Goal: Find specific page/section: Find specific page/section

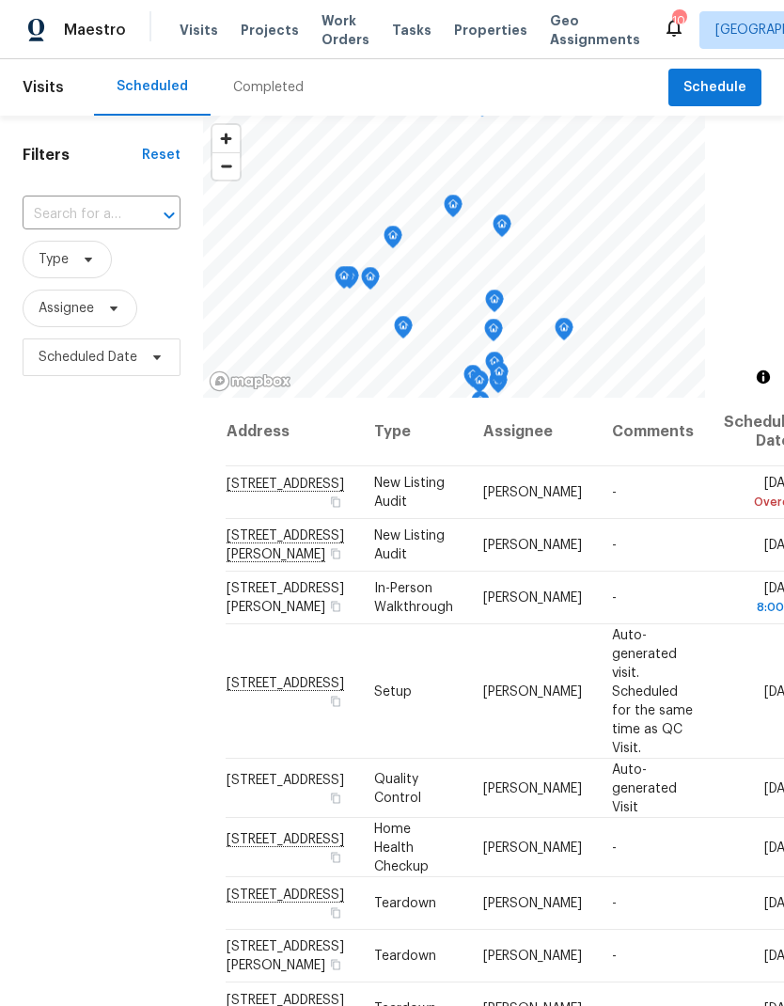
click at [281, 96] on div "Completed" at bounding box center [268, 87] width 71 height 19
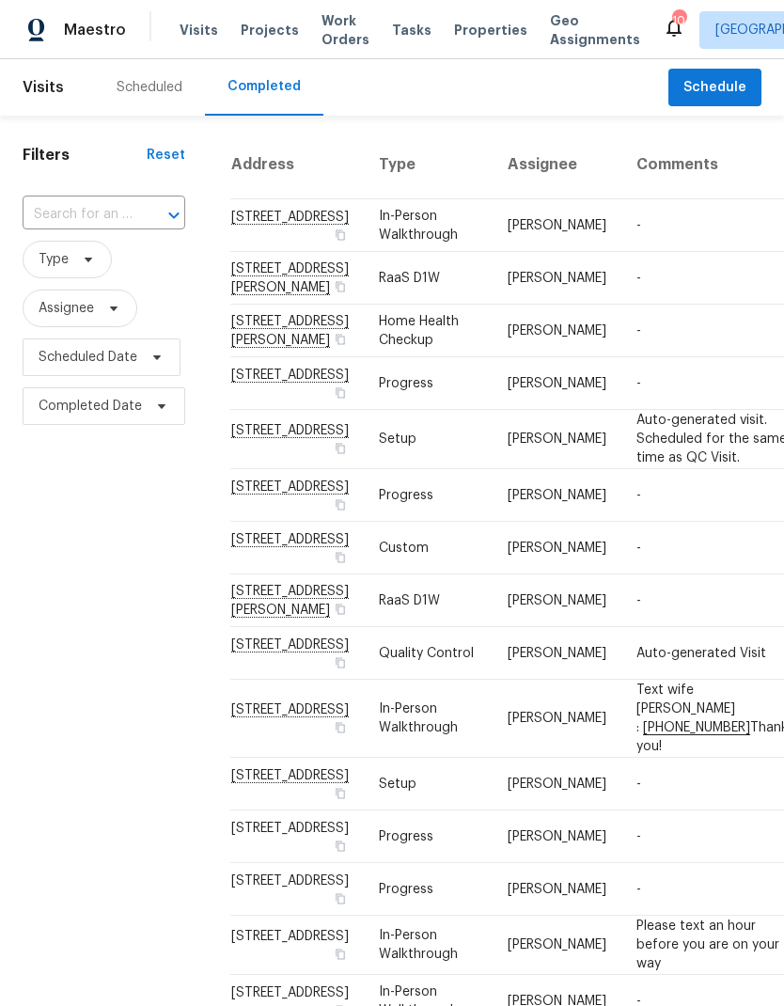
click at [161, 92] on div "Scheduled" at bounding box center [150, 87] width 66 height 19
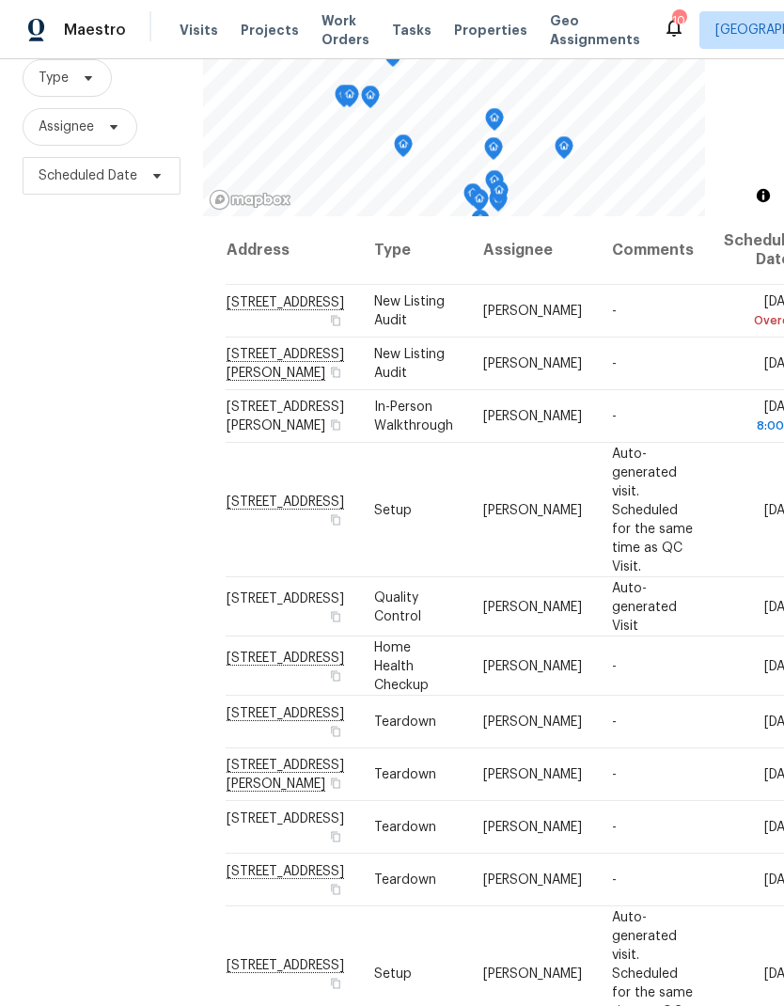
click at [466, 36] on span "Properties" at bounding box center [490, 30] width 73 height 19
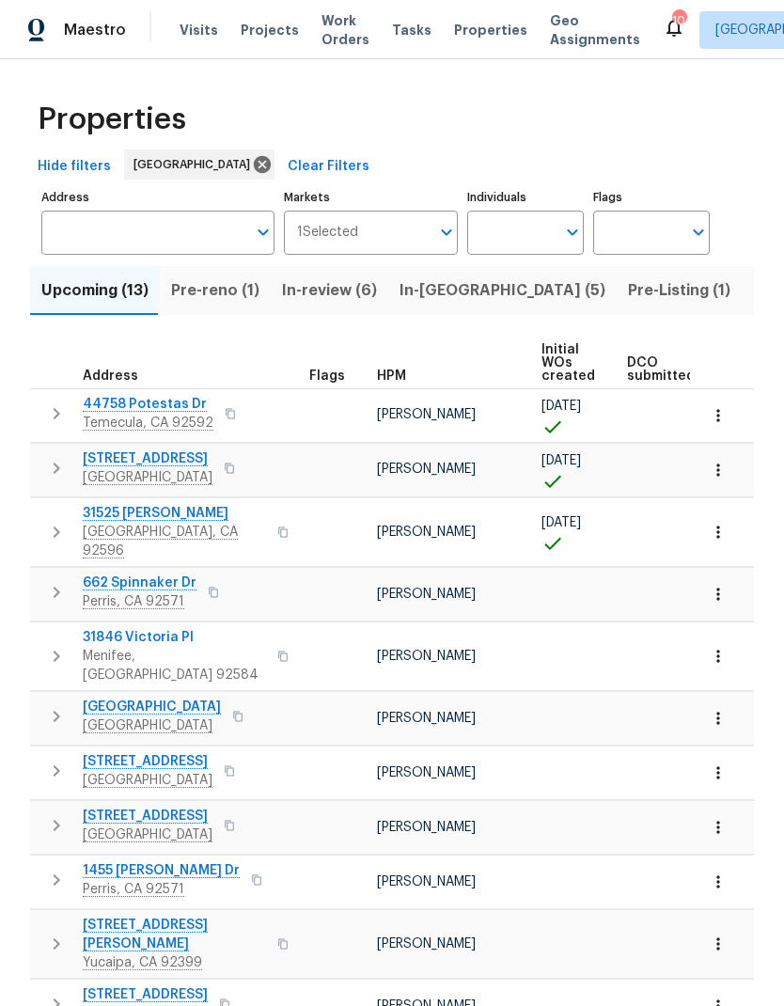
click at [514, 238] on input "Individuals" at bounding box center [511, 233] width 88 height 44
type input "[PERSON_NAME]"
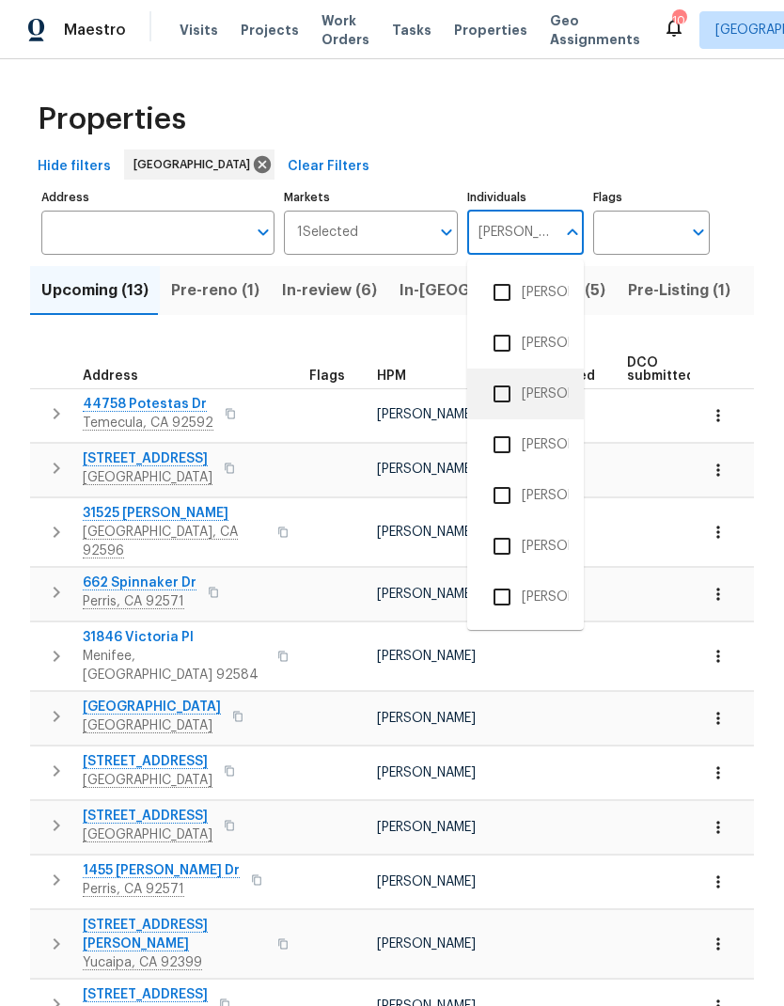
click at [551, 390] on li "[PERSON_NAME]" at bounding box center [525, 393] width 87 height 39
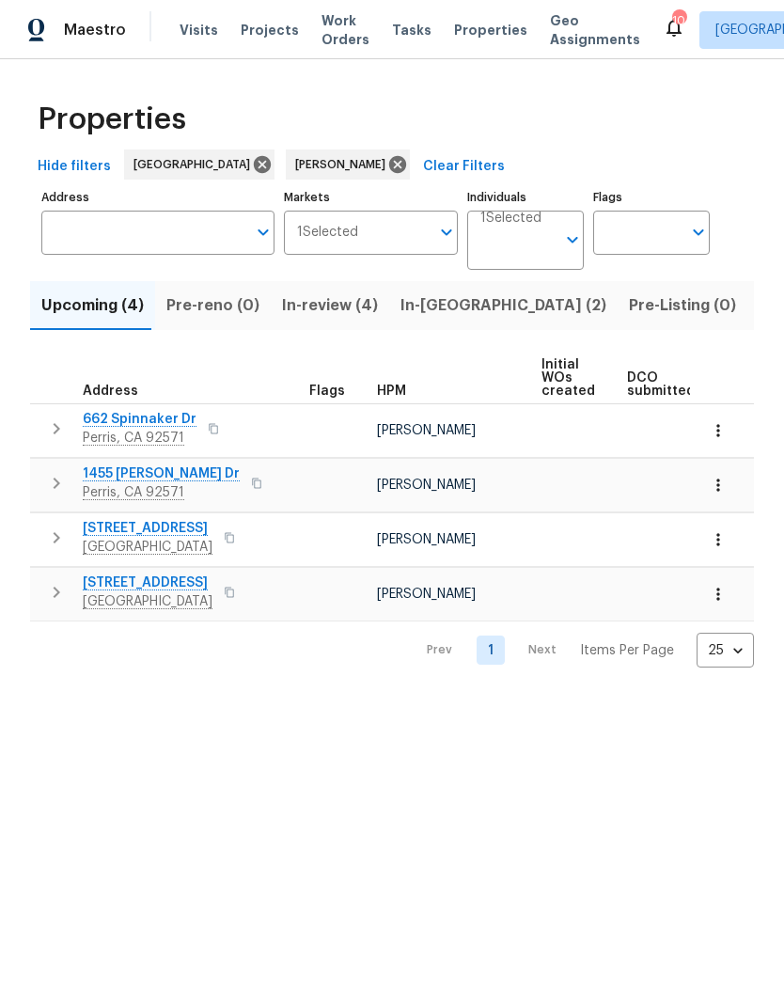
scroll to position [0, -2]
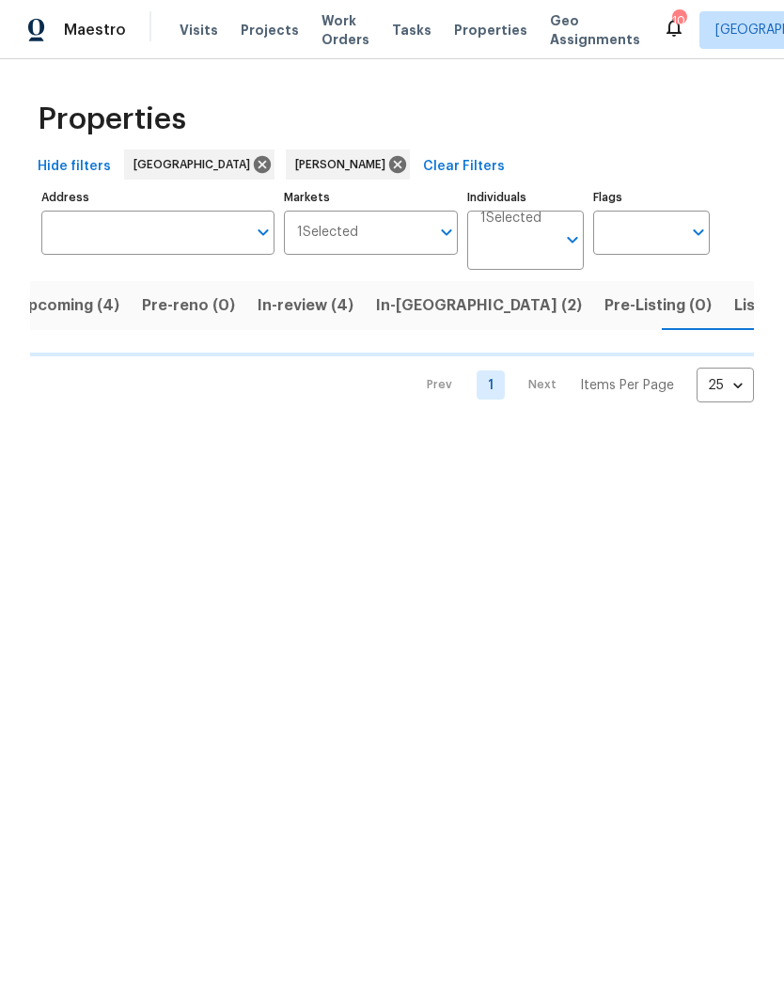
scroll to position [0, 24]
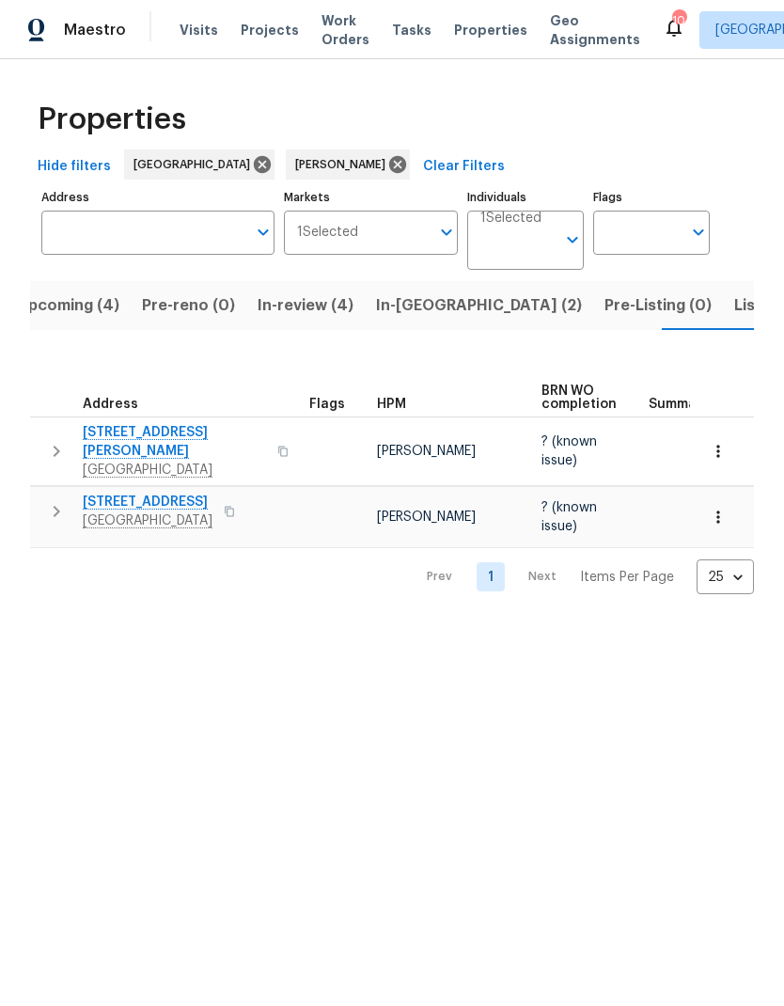
click at [734, 307] on span "Listed (1)" at bounding box center [768, 305] width 68 height 26
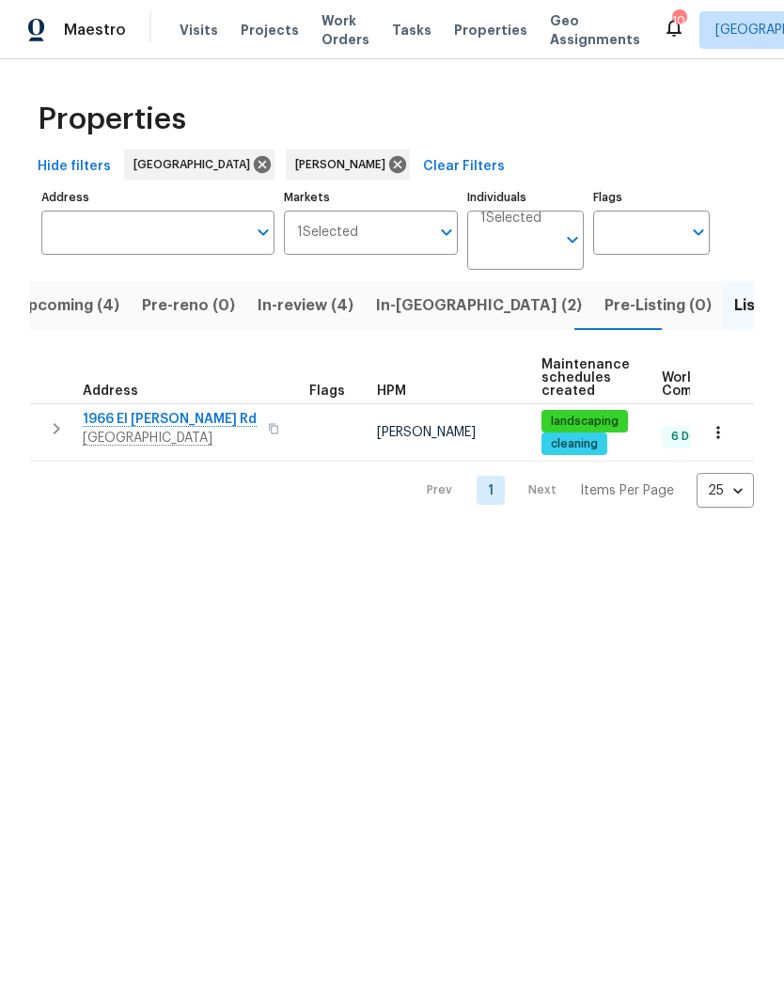
click at [197, 31] on span "Visits" at bounding box center [199, 30] width 39 height 19
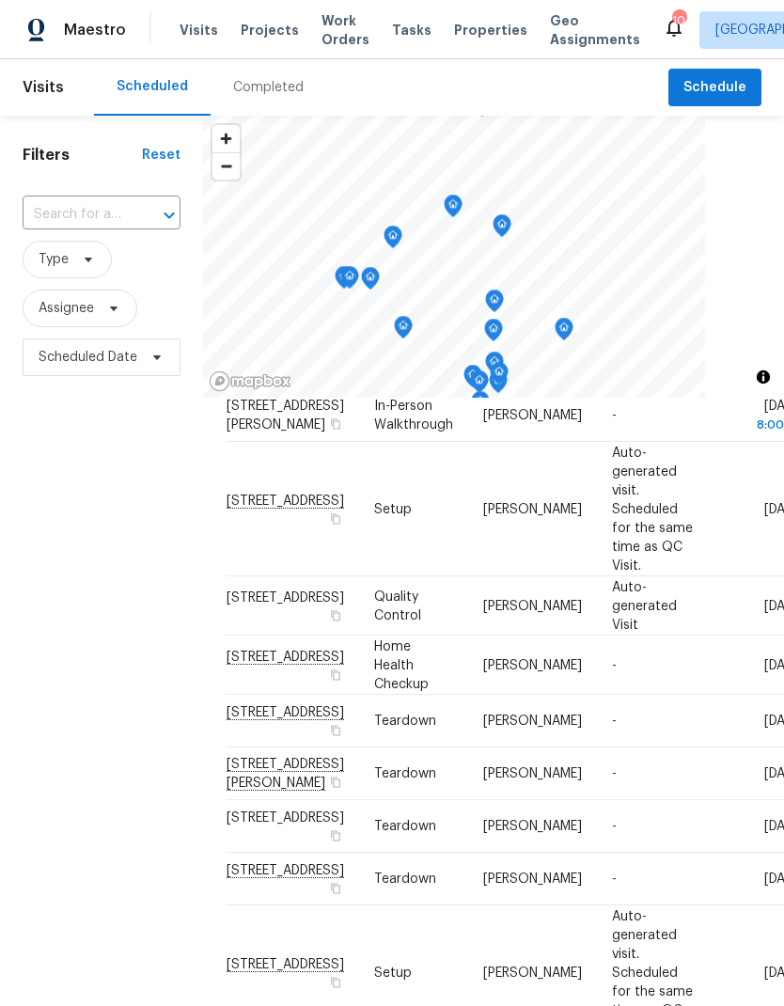
click at [267, 94] on div "Completed" at bounding box center [268, 87] width 71 height 19
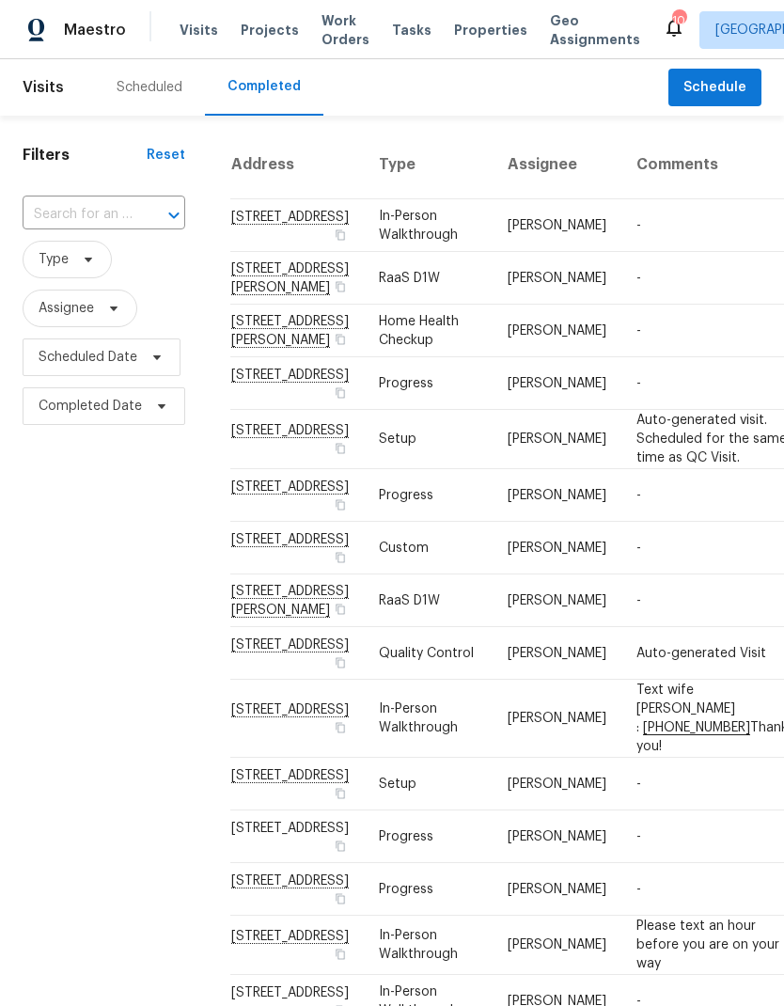
click at [165, 91] on div "Scheduled" at bounding box center [150, 87] width 66 height 19
